Goal: Task Accomplishment & Management: Use online tool/utility

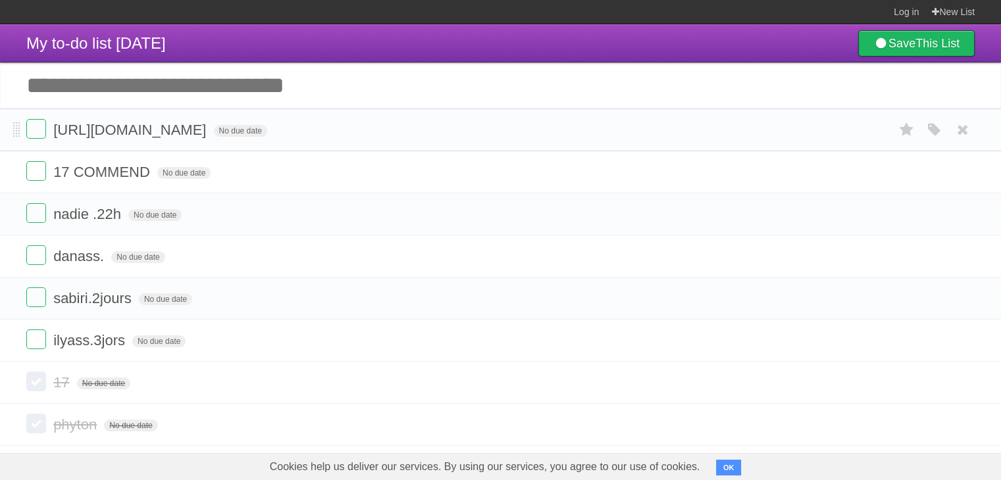
drag, startPoint x: 272, startPoint y: 136, endPoint x: 47, endPoint y: 133, distance: 225.0
click at [47, 133] on form "[URL][DOMAIN_NAME] No due date White Red Blue Green Purple Orange" at bounding box center [500, 130] width 948 height 22
copy form "[URL][DOMAIN_NAME]"
click at [209, 137] on span "[URL][DOMAIN_NAME]" at bounding box center [131, 130] width 156 height 16
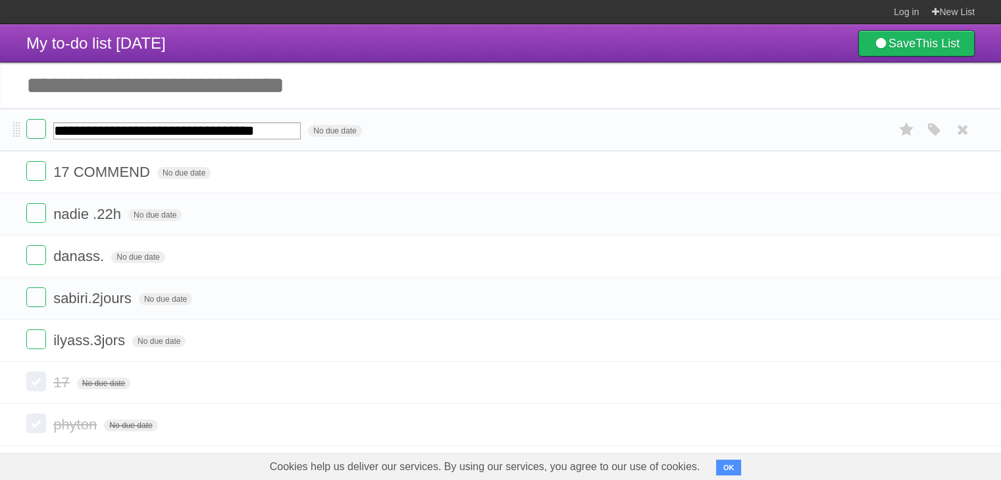
click at [268, 136] on input "**********" at bounding box center [176, 130] width 247 height 17
drag, startPoint x: 268, startPoint y: 135, endPoint x: 26, endPoint y: 145, distance: 242.3
click at [26, 145] on li "**********" at bounding box center [500, 130] width 1001 height 43
drag, startPoint x: 270, startPoint y: 130, endPoint x: 53, endPoint y: 122, distance: 216.6
click at [53, 122] on span "[URL][DOMAIN_NAME]" at bounding box center [131, 130] width 156 height 16
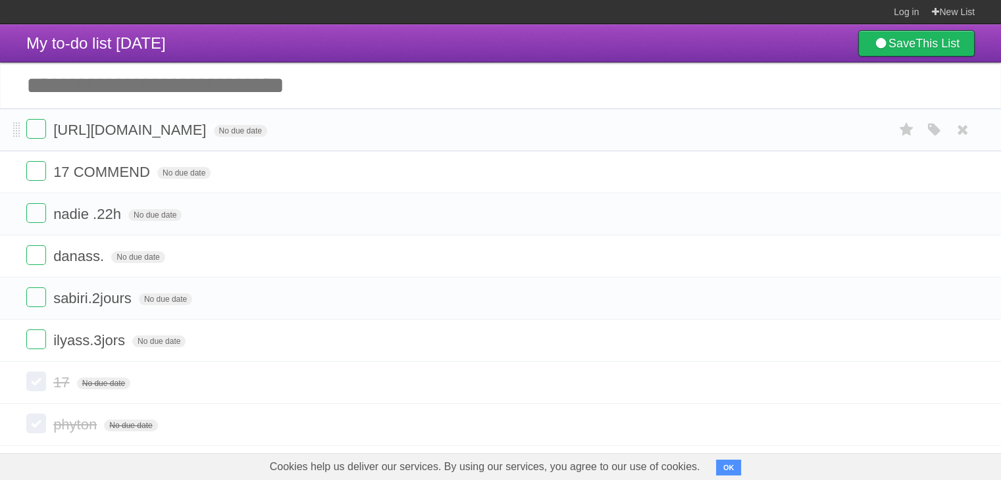
drag, startPoint x: 268, startPoint y: 133, endPoint x: 55, endPoint y: 130, distance: 213.1
click at [55, 130] on span "[URL][DOMAIN_NAME]" at bounding box center [131, 130] width 156 height 16
